Goal: Task Accomplishment & Management: Complete application form

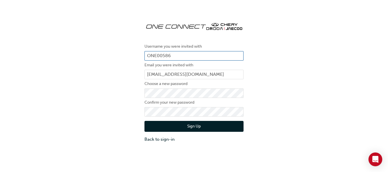
click at [172, 54] on input "ONE00586" at bounding box center [193, 56] width 99 height 10
click at [337, 48] on div "Username you were invited with ONE00586 Email you were invited with tyeg@booran…" at bounding box center [194, 80] width 388 height 134
click at [346, 50] on div "Username you were invited with ONE00586 Email you were invited with tyeg@booran…" at bounding box center [194, 80] width 388 height 134
click at [94, 123] on div "Username you were invited with ONE00586 Email you were invited with tyeg@booran…" at bounding box center [194, 80] width 388 height 134
click at [153, 126] on button "Sign Up" at bounding box center [193, 126] width 99 height 11
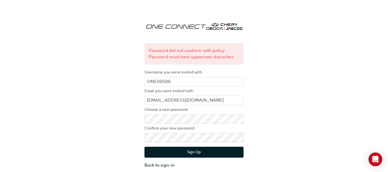
click at [204, 152] on button "Sign Up" at bounding box center [193, 152] width 99 height 11
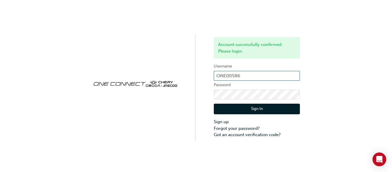
click at [246, 75] on input "ONE00586" at bounding box center [257, 76] width 86 height 10
click at [178, 73] on div "Account successfully confirmed. Please login. Username ONE00586 Password Sign I…" at bounding box center [196, 70] width 392 height 141
click at [243, 105] on button "Sign In" at bounding box center [257, 109] width 86 height 11
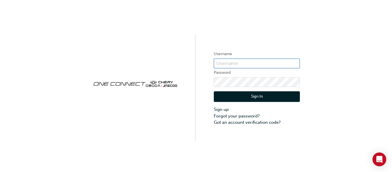
type input "ONE00586"
click at [256, 96] on button "Sign In" at bounding box center [257, 96] width 86 height 11
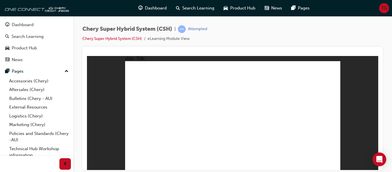
click at [65, 69] on span "up-icon" at bounding box center [67, 71] width 4 height 7
